Goal: Transaction & Acquisition: Obtain resource

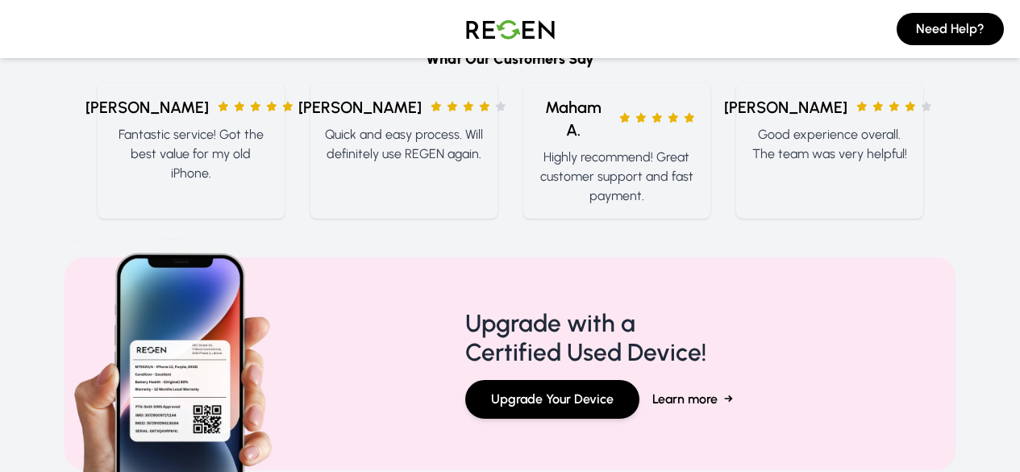
scroll to position [2169, 0]
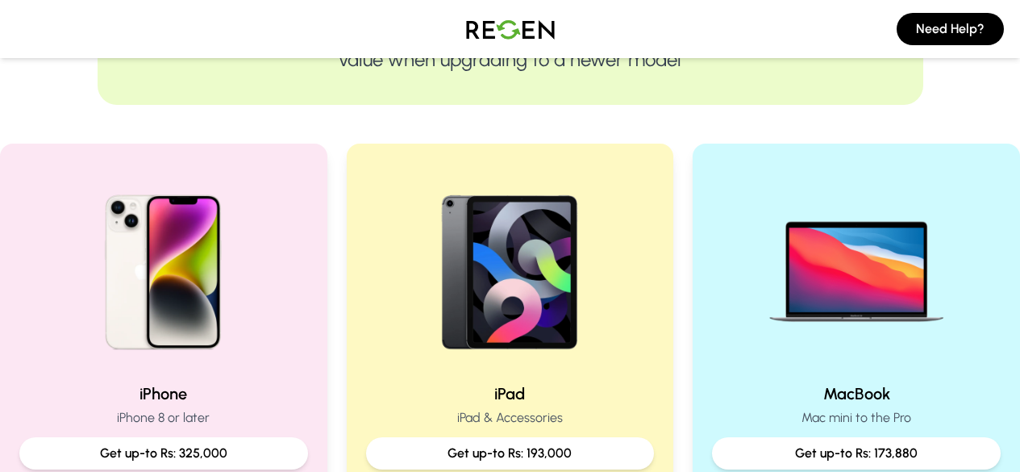
drag, startPoint x: 0, startPoint y: 0, endPoint x: 464, endPoint y: 129, distance: 481.3
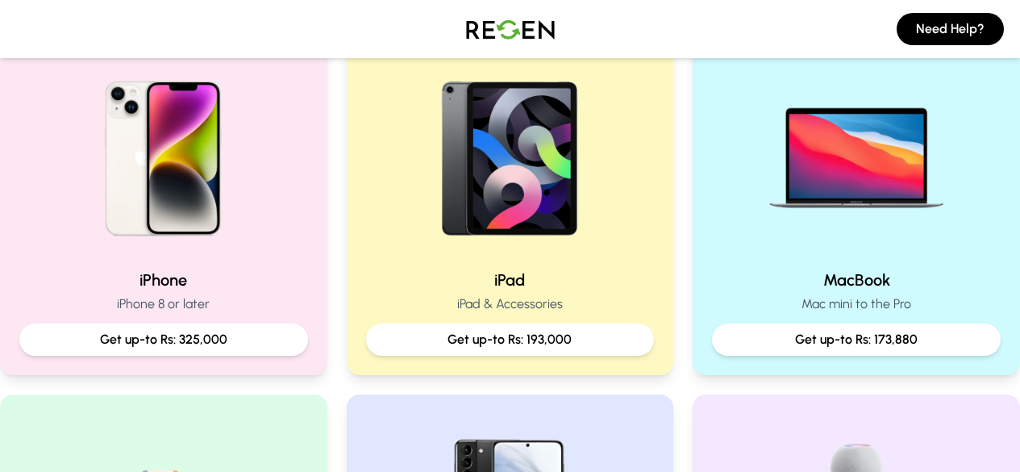
scroll to position [372, 0]
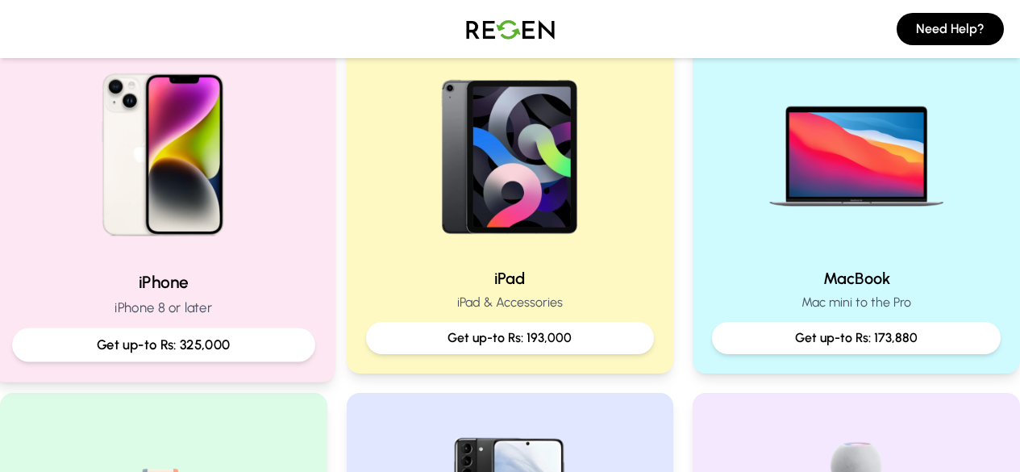
click at [142, 349] on p "Get up-to Rs: 325,000" at bounding box center [164, 345] width 276 height 20
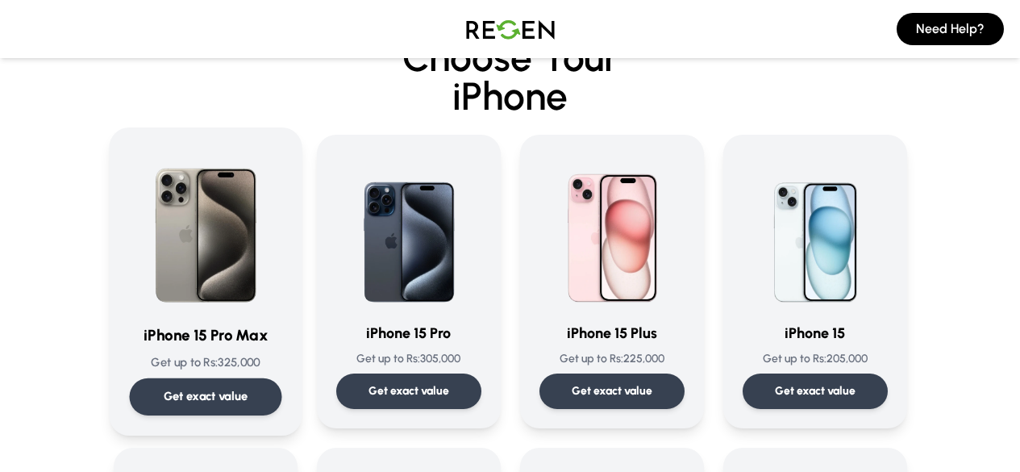
scroll to position [87, 0]
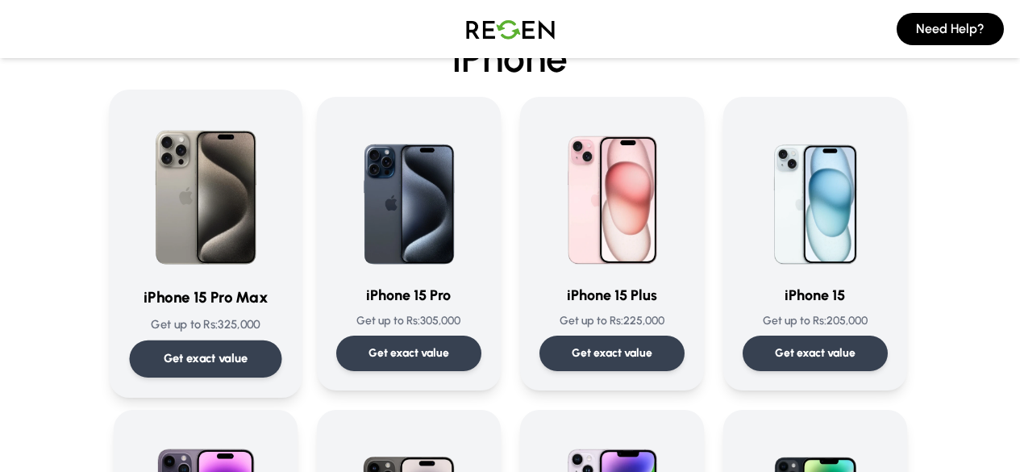
click at [163, 360] on p "Get exact value" at bounding box center [205, 358] width 85 height 17
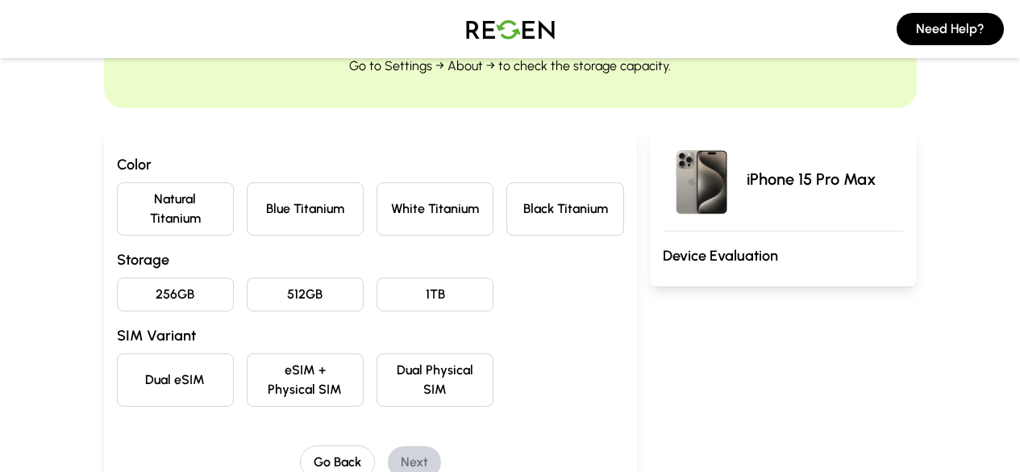
scroll to position [94, 0]
click at [117, 190] on button "Natural Titanium" at bounding box center [175, 209] width 117 height 53
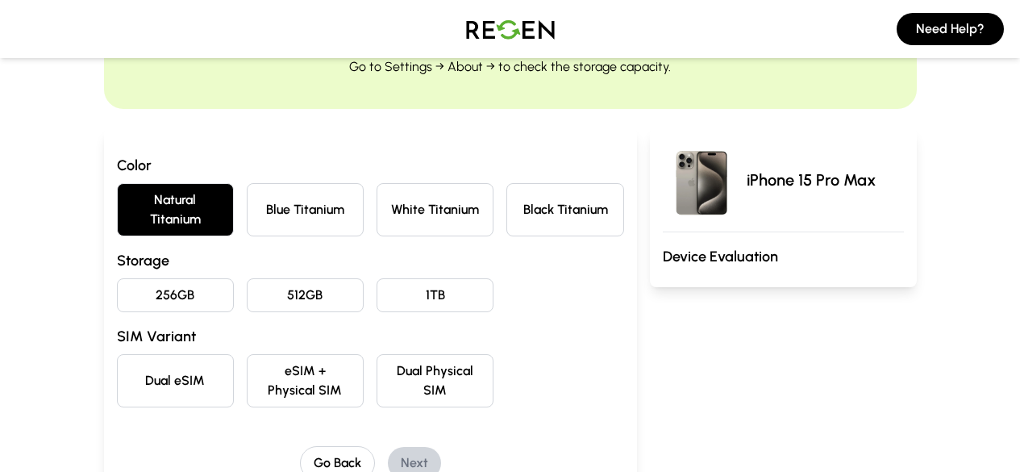
click at [247, 278] on button "512GB" at bounding box center [305, 295] width 117 height 34
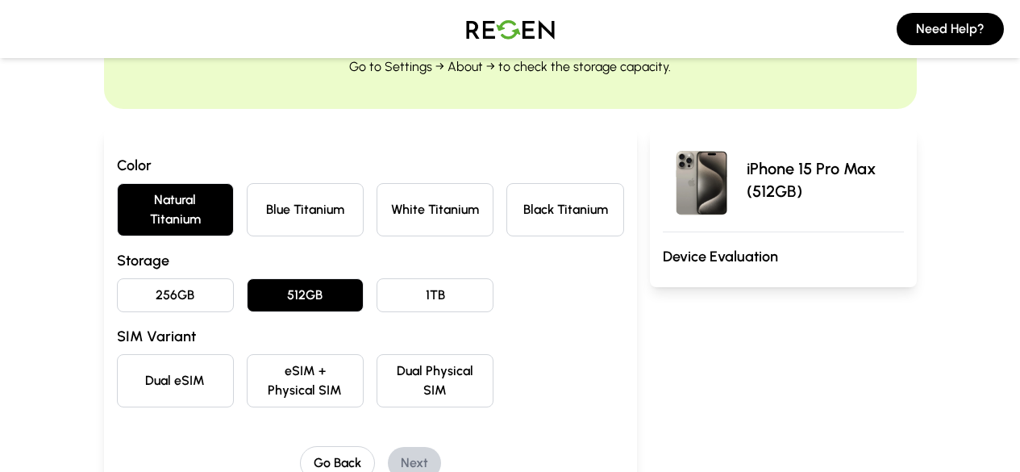
click at [409, 354] on button "Dual Physical SIM" at bounding box center [435, 380] width 117 height 53
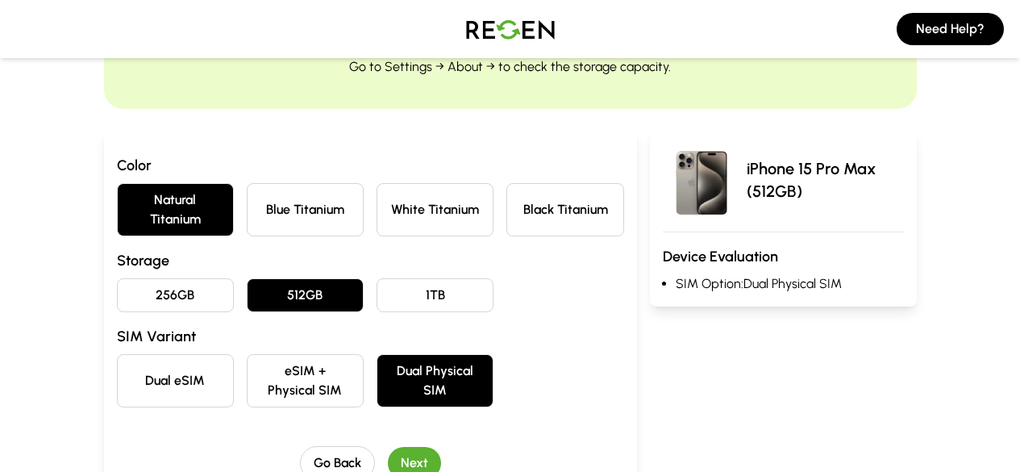
click at [391, 447] on button "Next" at bounding box center [414, 463] width 53 height 32
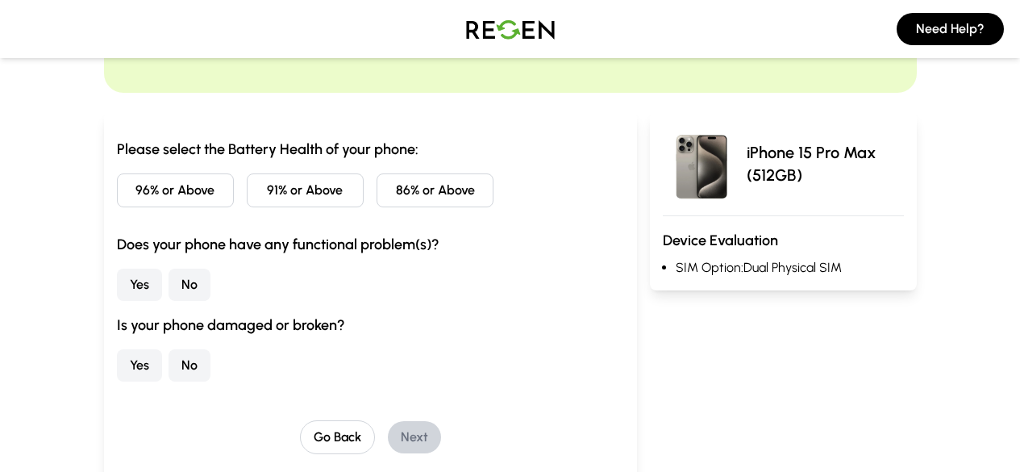
scroll to position [111, 0]
click at [123, 194] on button "96% or Above" at bounding box center [175, 190] width 117 height 34
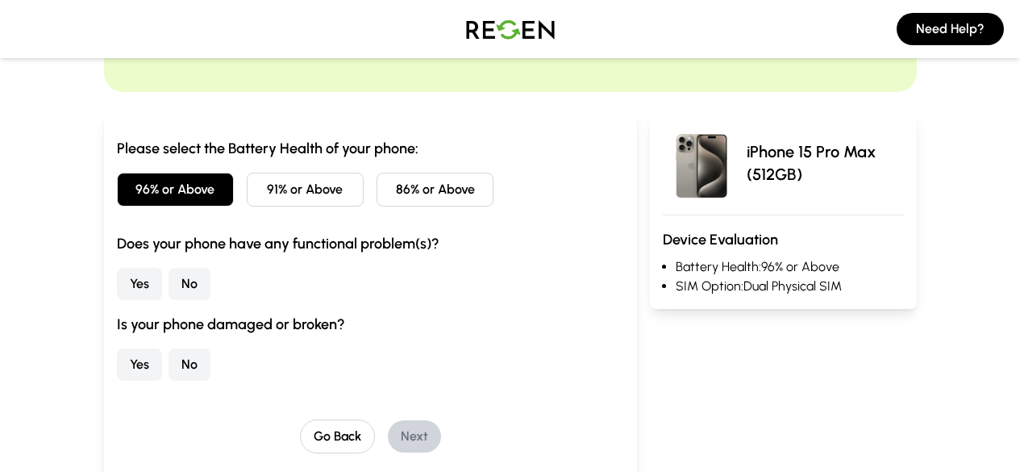
click at [169, 289] on button "No" at bounding box center [190, 284] width 42 height 32
click at [169, 358] on button "No" at bounding box center [190, 364] width 42 height 32
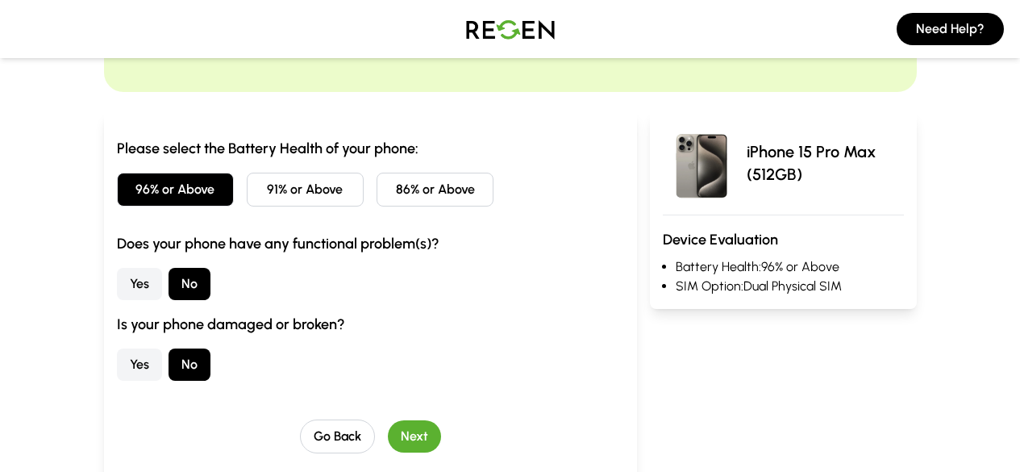
click at [388, 434] on button "Next" at bounding box center [414, 436] width 53 height 32
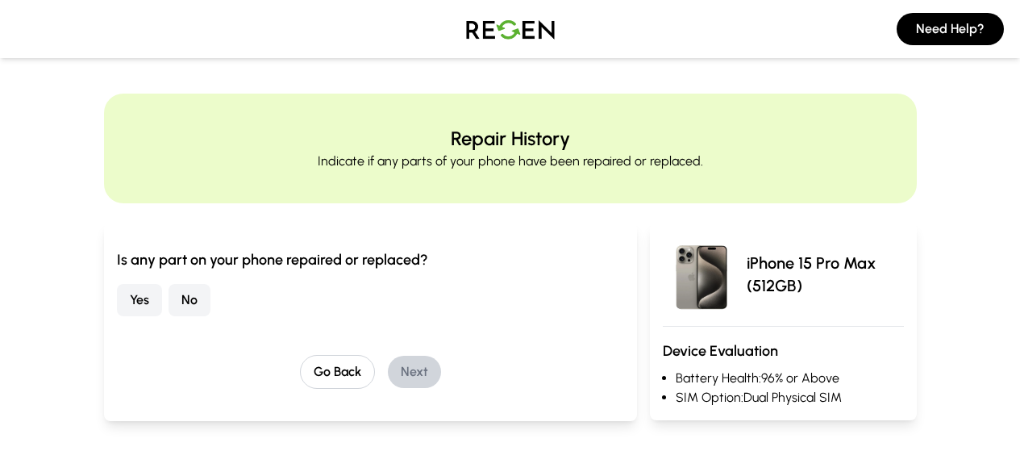
click at [169, 297] on button "No" at bounding box center [190, 300] width 42 height 32
click at [388, 367] on button "Next" at bounding box center [414, 372] width 53 height 32
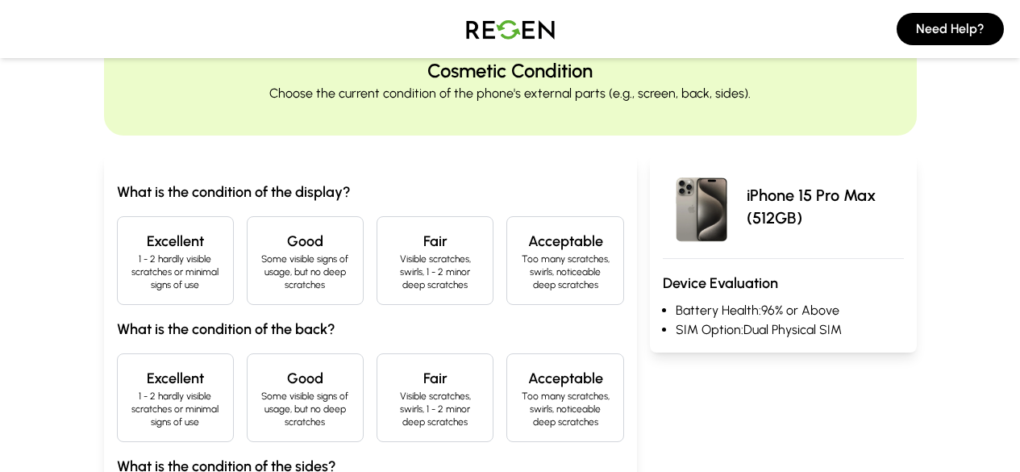
scroll to position [69, 0]
click at [131, 274] on p "1 - 2 hardly visible scratches or minimal signs of use" at bounding box center [176, 271] width 90 height 39
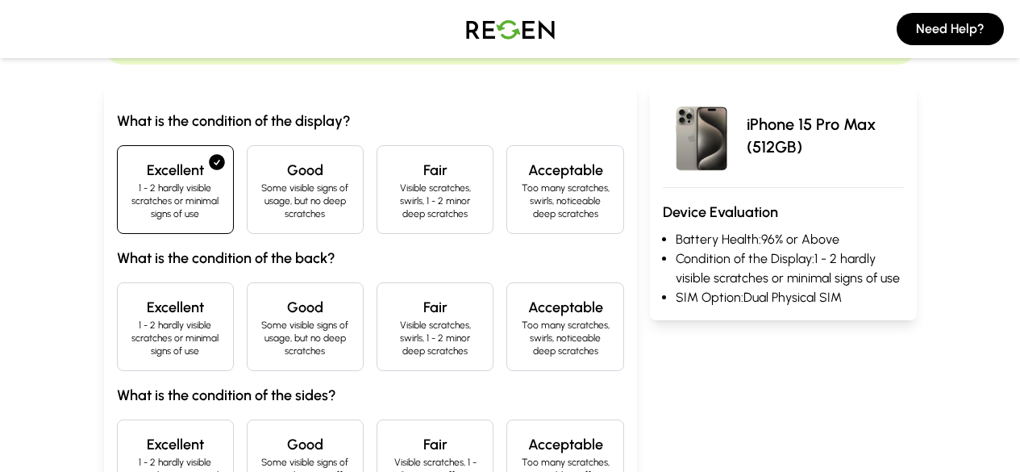
scroll to position [140, 0]
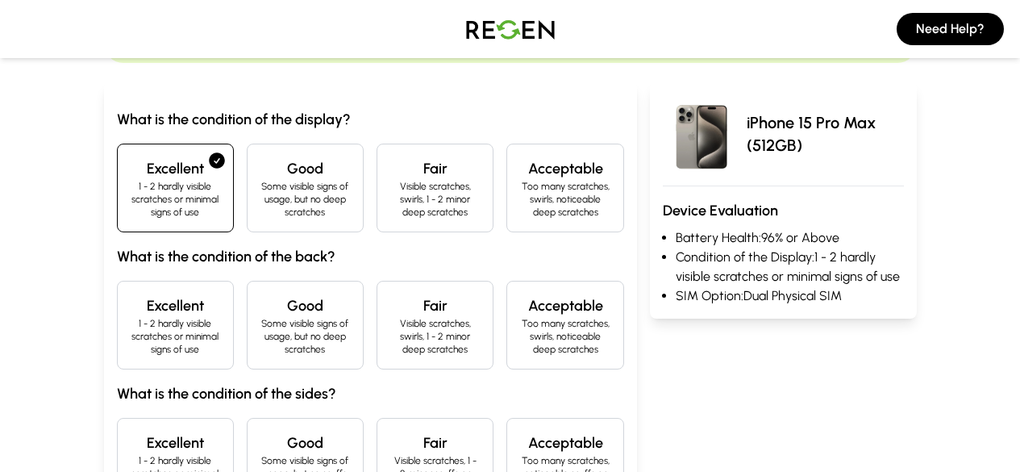
click at [138, 317] on p "1 - 2 hardly visible scratches or minimal signs of use" at bounding box center [176, 336] width 90 height 39
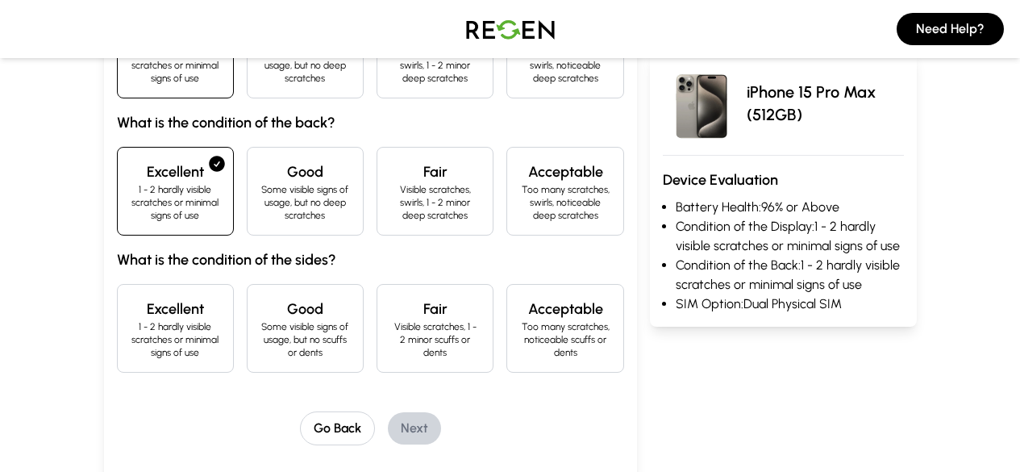
scroll to position [287, 0]
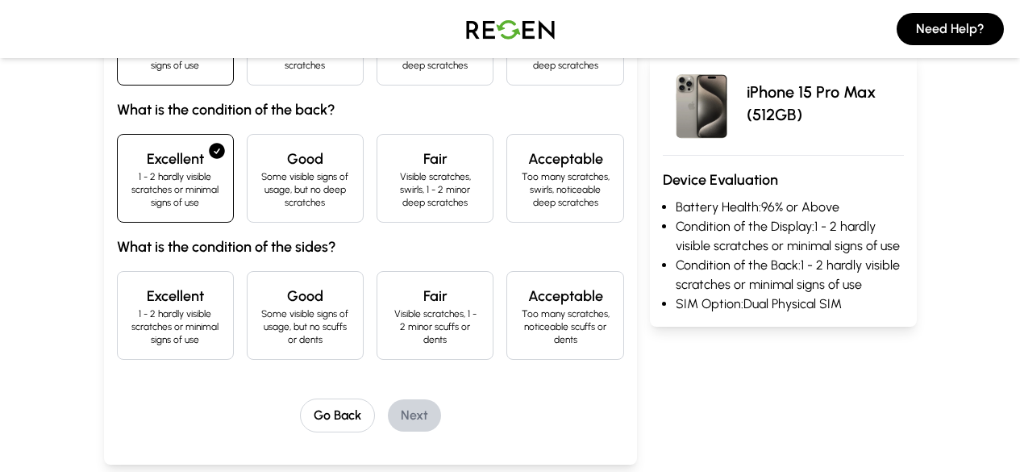
click at [138, 315] on div "Excellent 1 - 2 hardly visible scratches or minimal signs of use" at bounding box center [175, 315] width 117 height 89
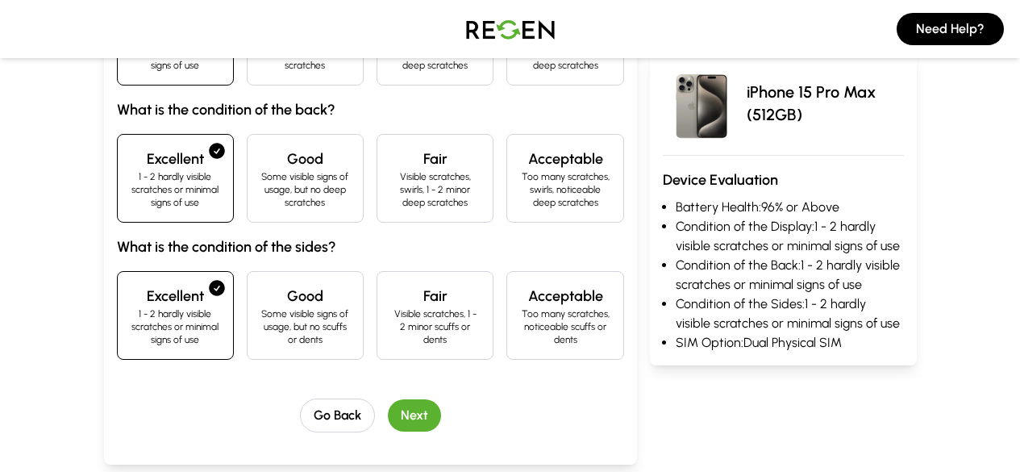
click at [388, 399] on button "Next" at bounding box center [414, 415] width 53 height 32
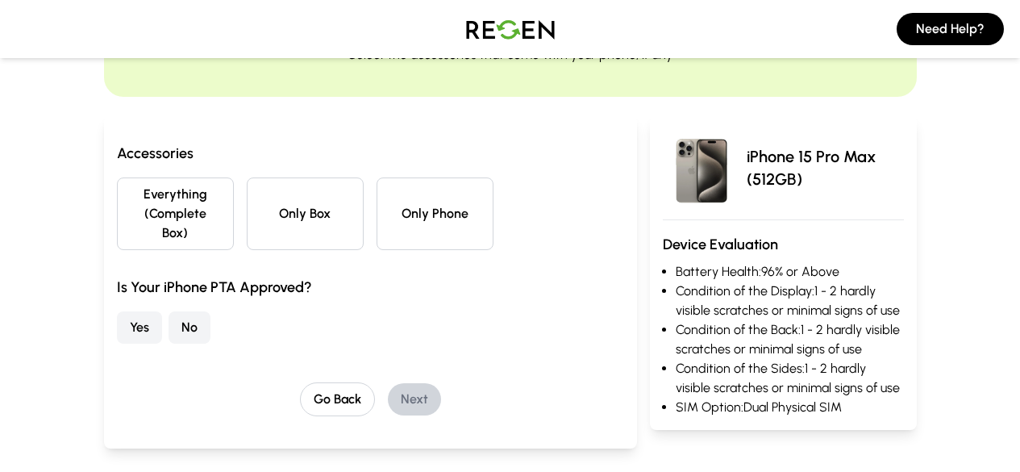
scroll to position [111, 0]
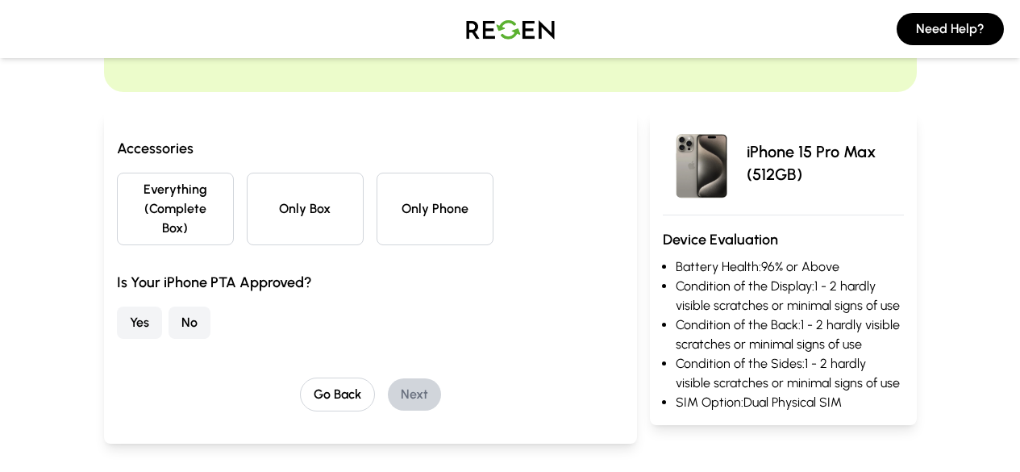
click at [414, 191] on button "Only Phone" at bounding box center [435, 209] width 117 height 73
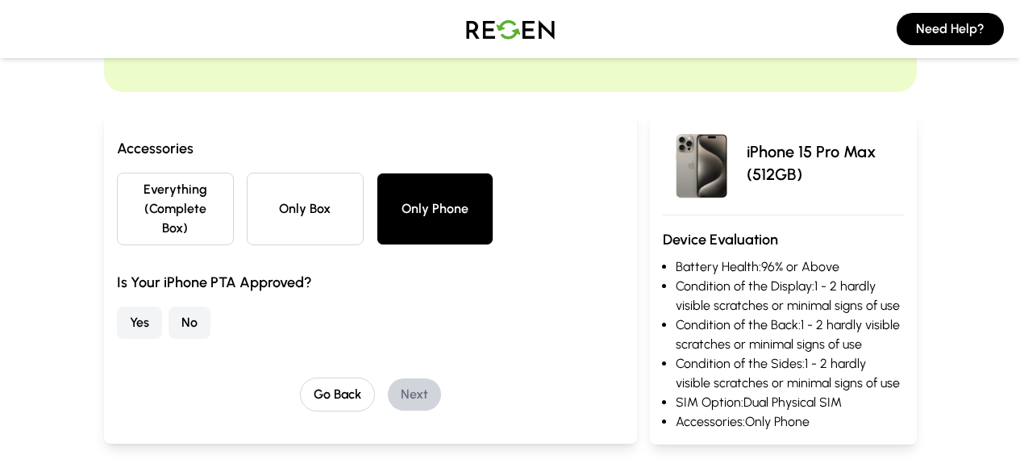
click at [117, 306] on button "Yes" at bounding box center [139, 322] width 45 height 32
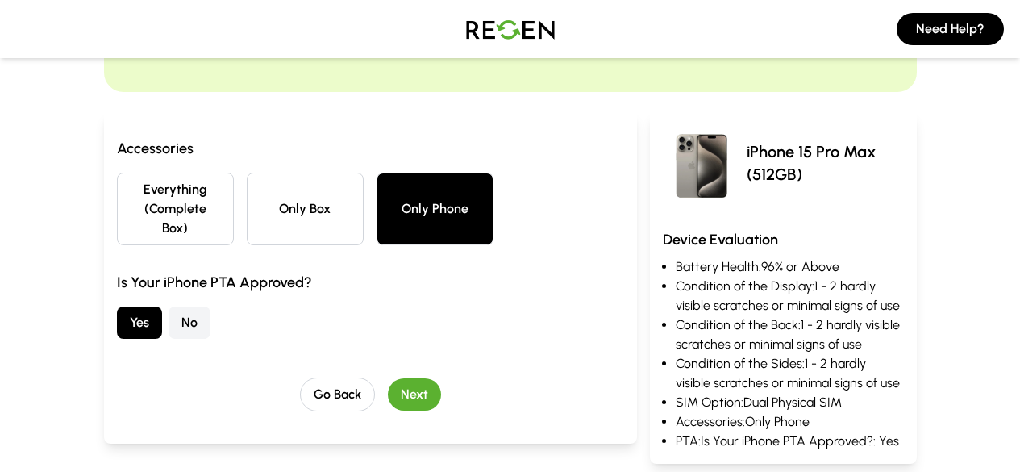
click at [388, 379] on button "Next" at bounding box center [414, 394] width 53 height 32
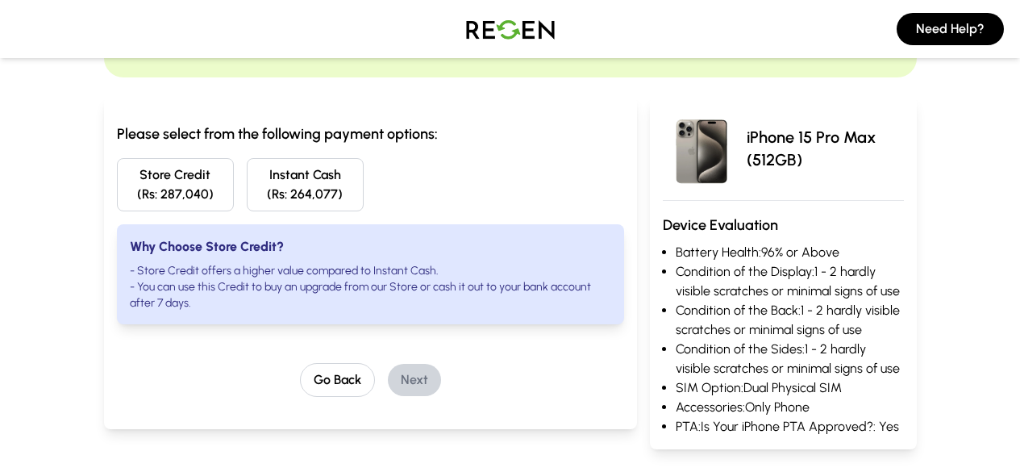
scroll to position [125, 0]
click at [139, 181] on button "Store Credit (Rs: 287,040)" at bounding box center [175, 185] width 117 height 53
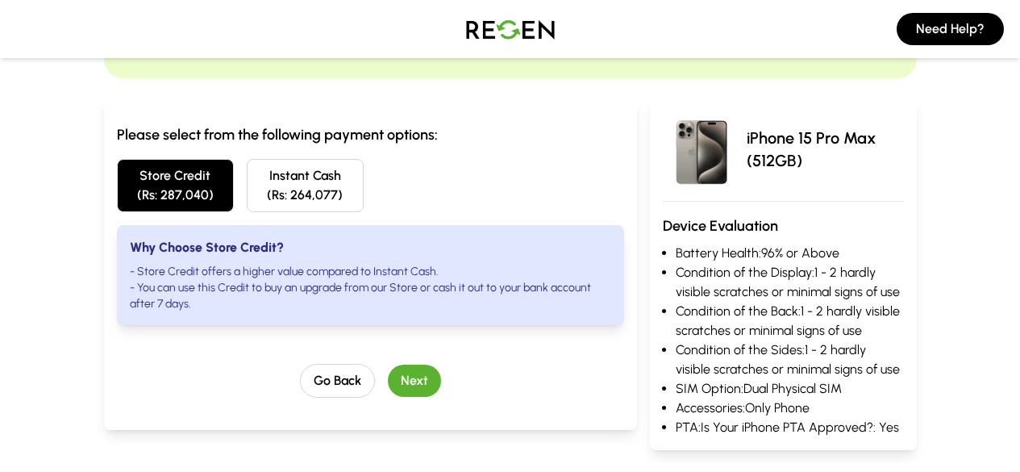
click at [390, 368] on button "Next" at bounding box center [414, 381] width 53 height 32
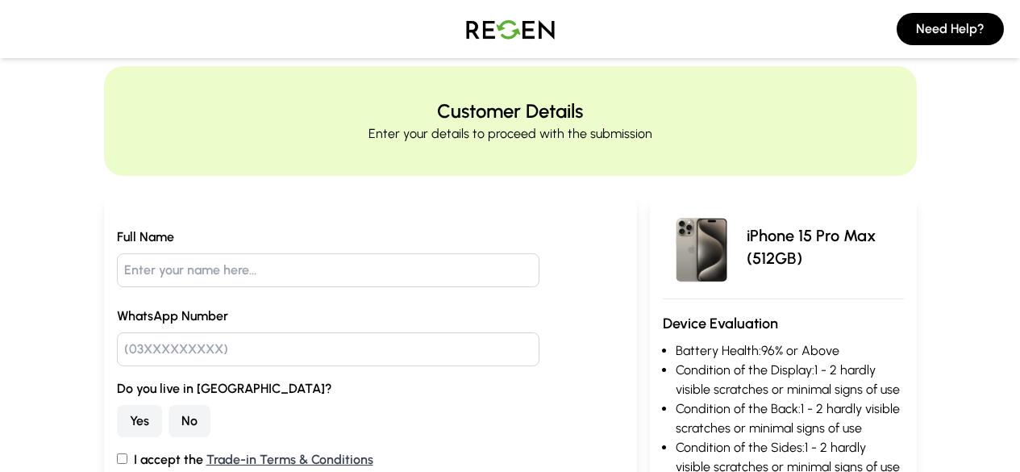
scroll to position [27, 0]
